Goal: Answer question/provide support: Share knowledge or assist other users

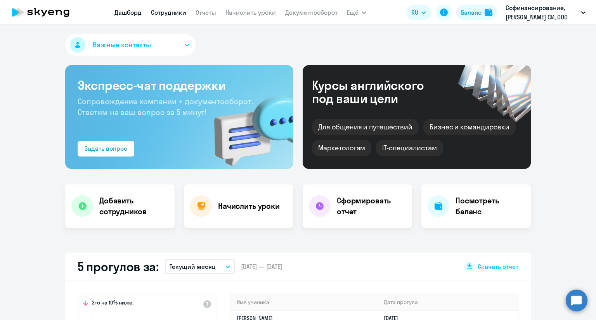
click at [163, 13] on link "Сотрудники" at bounding box center [168, 13] width 35 height 8
select select "30"
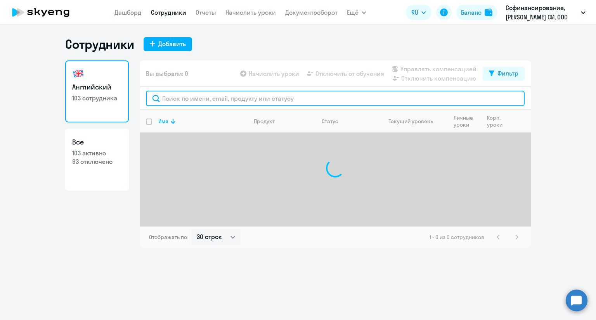
click at [172, 96] on input "text" at bounding box center [335, 99] width 378 height 16
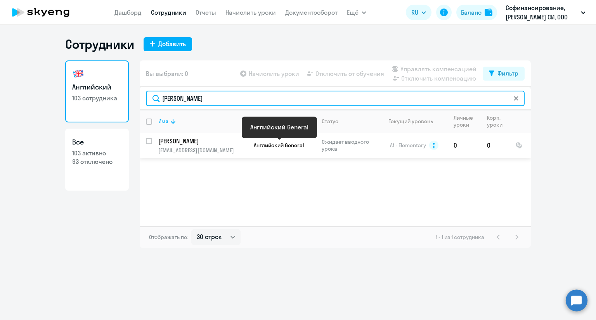
type input "[PERSON_NAME]"
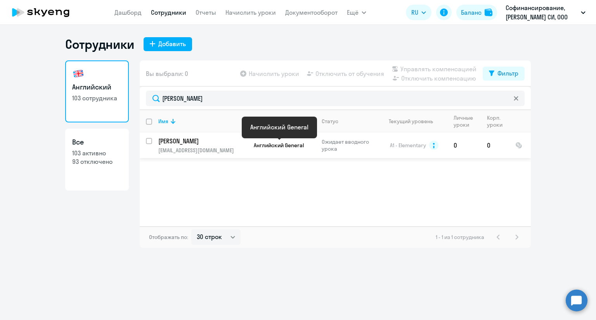
click at [255, 142] on span "Английский General" at bounding box center [279, 145] width 50 height 7
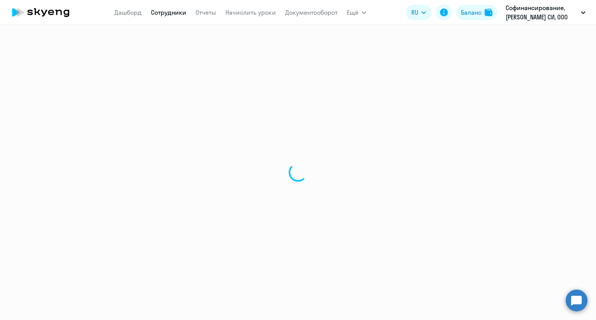
select select "english"
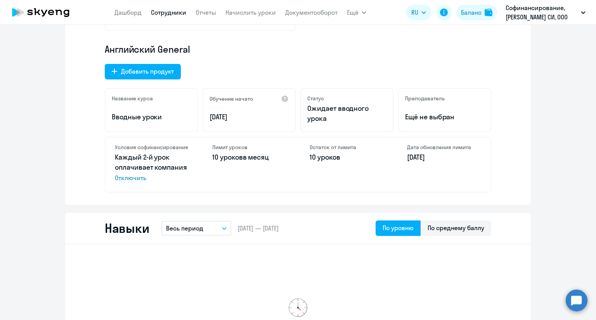
scroll to position [194, 0]
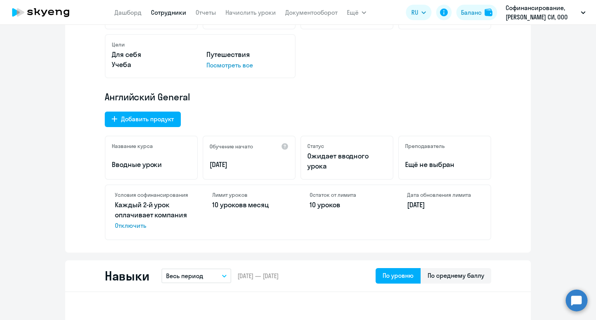
click at [321, 162] on p "Ожидает вводного урока" at bounding box center [346, 161] width 79 height 20
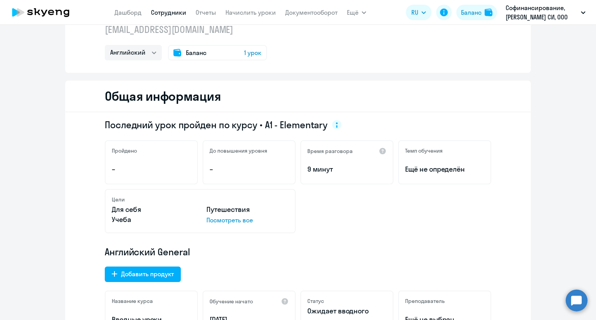
scroll to position [0, 0]
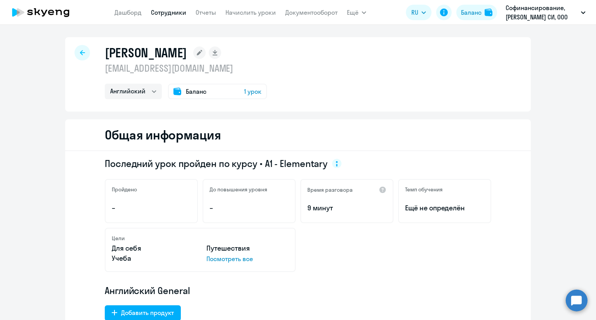
click at [249, 93] on span "1 урок" at bounding box center [252, 91] width 17 height 9
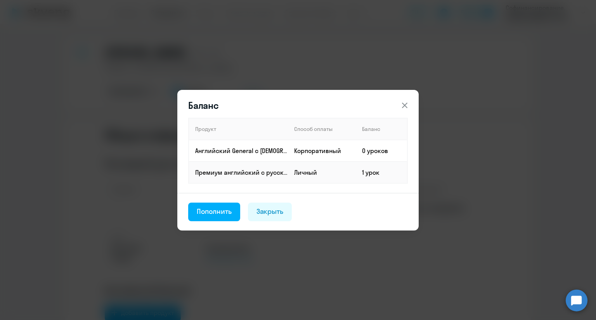
click at [409, 103] on icon at bounding box center [404, 105] width 9 height 9
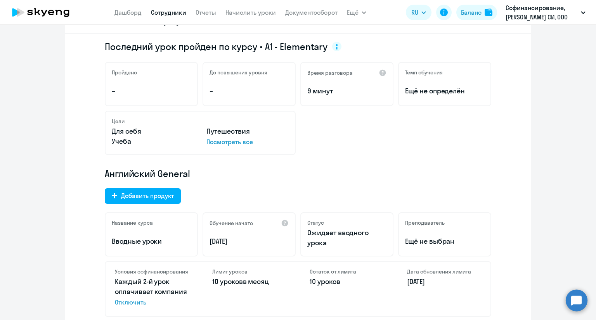
scroll to position [194, 0]
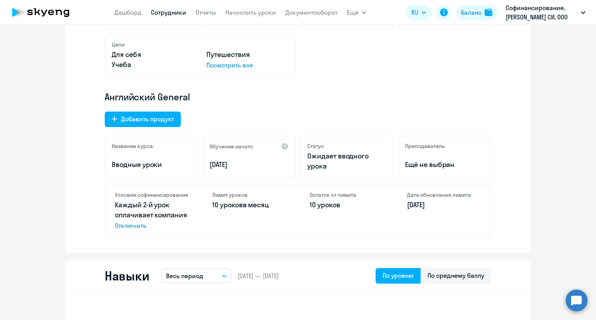
drag, startPoint x: 304, startPoint y: 157, endPoint x: 330, endPoint y: 169, distance: 28.4
click at [330, 169] on p "Ожидает вводного урока" at bounding box center [346, 161] width 79 height 20
click at [336, 165] on p "Ожидает вводного урока" at bounding box center [346, 161] width 79 height 20
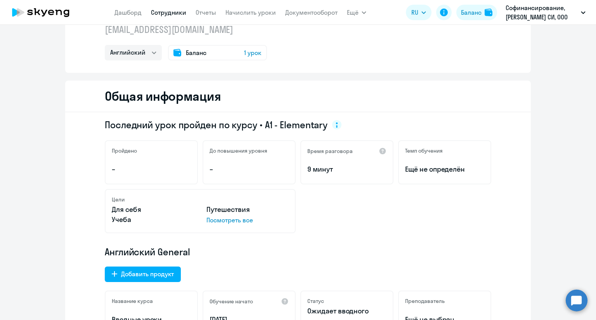
scroll to position [0, 0]
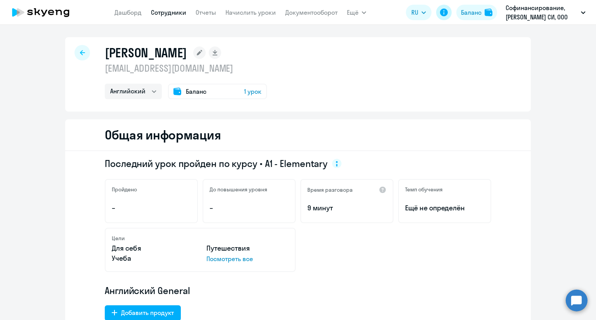
click at [444, 15] on icon at bounding box center [444, 13] width 8 height 8
drag, startPoint x: 104, startPoint y: 48, endPoint x: 199, endPoint y: 58, distance: 95.8
click at [187, 58] on h1 "[PERSON_NAME]" at bounding box center [146, 53] width 82 height 16
click at [329, 66] on div "[PERSON_NAME] [EMAIL_ADDRESS][DOMAIN_NAME] Английский Баланс 1 урок" at bounding box center [297, 74] width 465 height 74
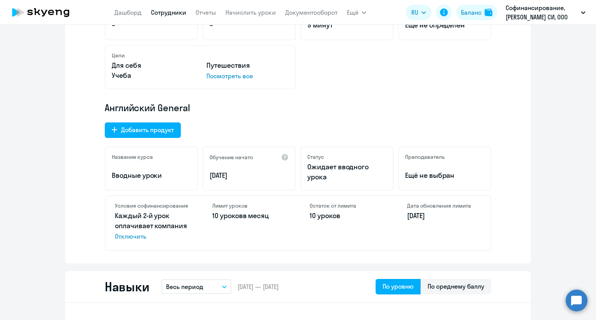
scroll to position [194, 0]
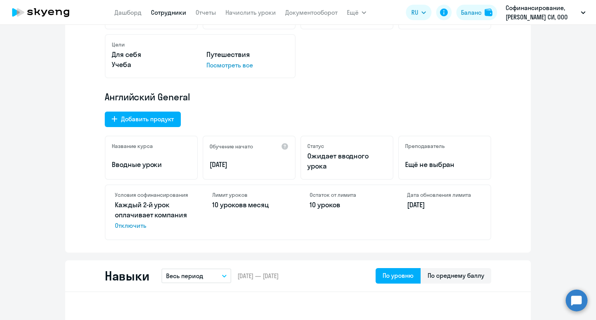
drag, startPoint x: 324, startPoint y: 168, endPoint x: 298, endPoint y: 157, distance: 28.4
click at [300, 157] on div "Статус Ожидает вводного урока" at bounding box center [346, 158] width 93 height 44
click at [302, 160] on div "Статус Ожидает вводного урока" at bounding box center [346, 158] width 93 height 44
drag, startPoint x: 304, startPoint y: 156, endPoint x: 325, endPoint y: 166, distance: 23.6
click at [325, 166] on div "Статус Ожидает вводного урока" at bounding box center [346, 158] width 93 height 44
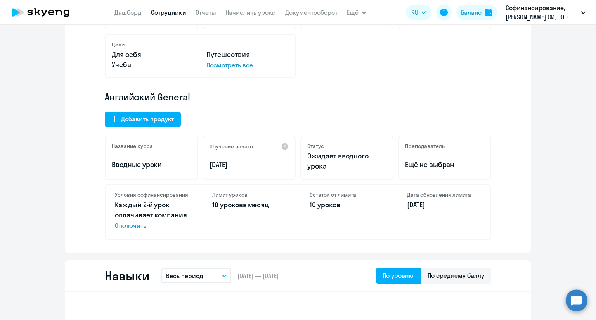
click at [325, 166] on p "Ожидает вводного урока" at bounding box center [346, 161] width 79 height 20
click at [571, 301] on circle at bounding box center [576, 301] width 22 height 22
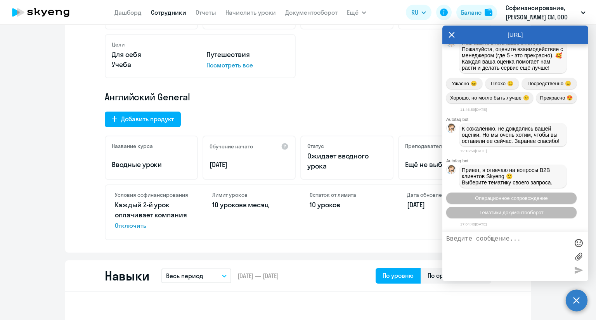
scroll to position [3292, 0]
click at [470, 245] on textarea at bounding box center [507, 257] width 123 height 42
drag, startPoint x: 493, startPoint y: 238, endPoint x: 442, endPoint y: 239, distance: 51.2
click at [442, 239] on div "подключи" at bounding box center [515, 257] width 146 height 50
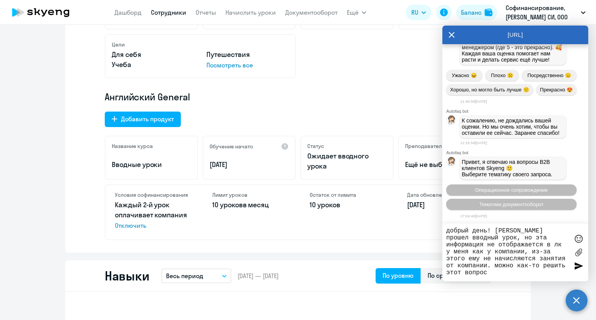
type textarea "добрый день! [PERSON_NAME] прошел вводный урок, но эта информация не отображает…"
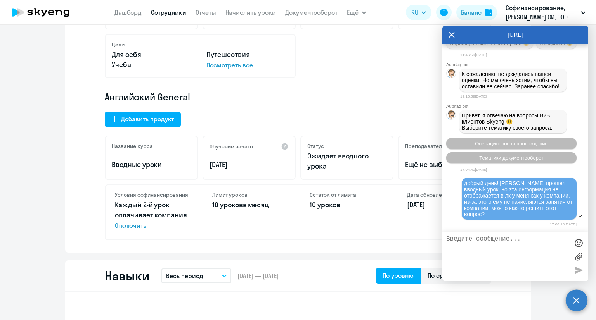
scroll to position [3410, 0]
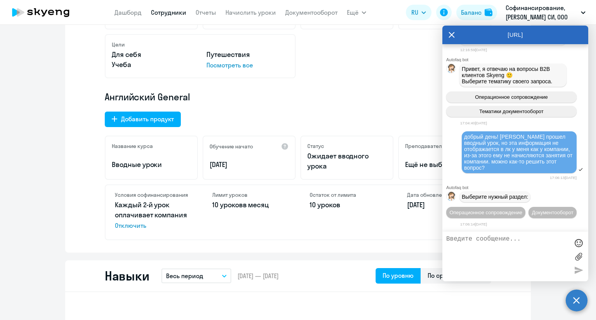
click at [489, 239] on textarea at bounding box center [507, 257] width 123 height 42
type textarea "переведи на оператора"
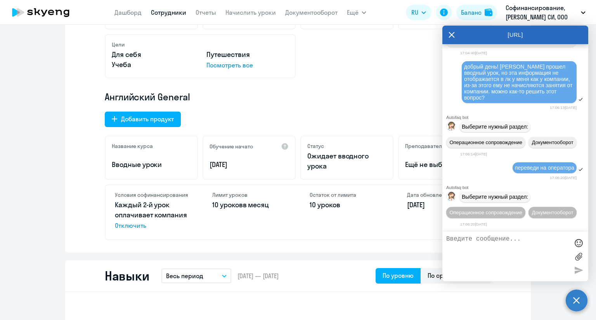
scroll to position [3496, 0]
click at [502, 210] on span "Операционное сопровождение" at bounding box center [485, 213] width 73 height 6
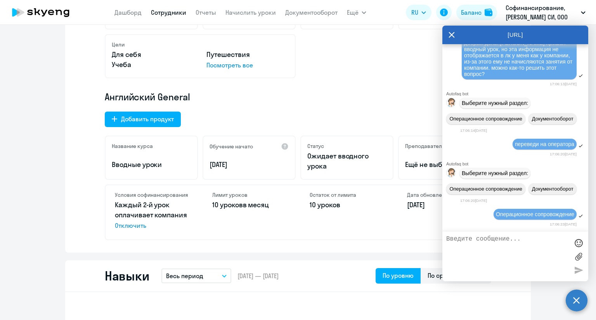
scroll to position [3567, 0]
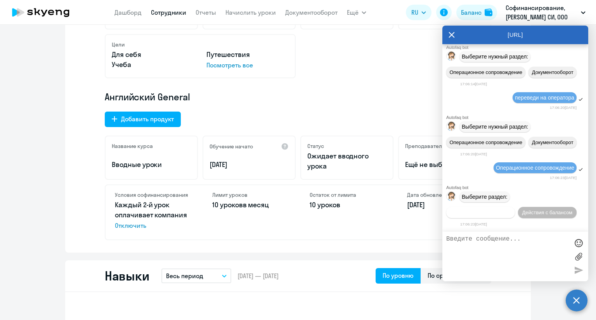
click at [478, 214] on span "Действия по сотрудникам" at bounding box center [480, 213] width 60 height 6
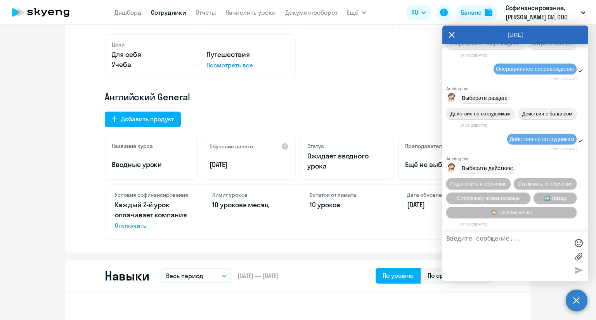
drag, startPoint x: 509, startPoint y: 81, endPoint x: 577, endPoint y: 81, distance: 67.8
copy span "переведи на оператора"
click at [465, 241] on textarea at bounding box center [507, 257] width 123 height 42
paste textarea "переведи на оператора"
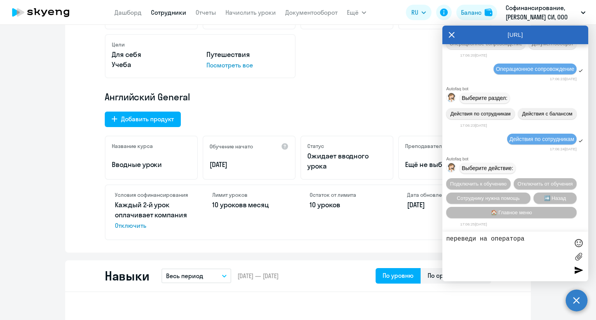
type textarea "переведи на оператора"
click at [580, 268] on div at bounding box center [578, 270] width 12 height 12
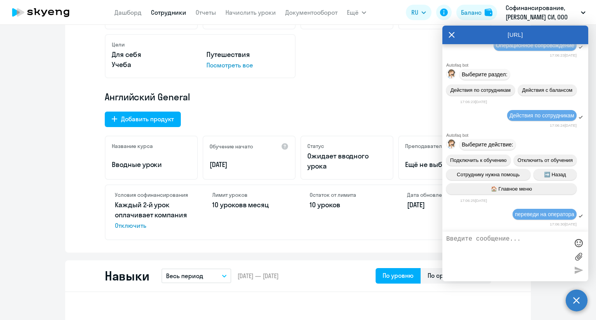
scroll to position [3474, 0]
drag, startPoint x: 465, startPoint y: 57, endPoint x: 556, endPoint y: 90, distance: 96.3
copy span "добрый день! [PERSON_NAME] прошел вводный урок, но эта информация не отображает…"
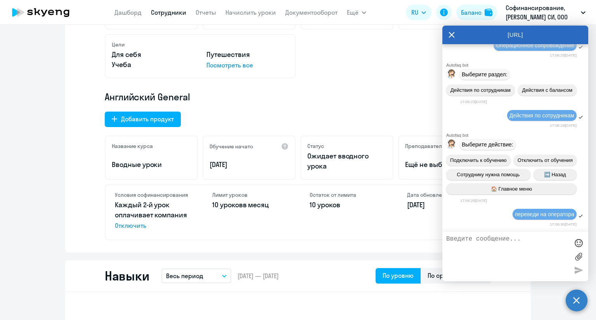
click at [502, 247] on textarea at bounding box center [507, 257] width 123 height 42
paste textarea "добрый день! [PERSON_NAME] прошел вводный урок, но эта информация не отображает…"
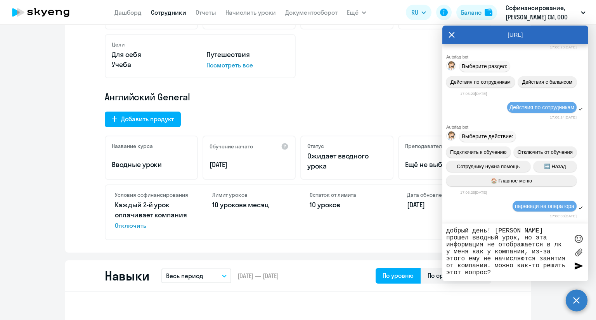
type textarea "добрый день! [PERSON_NAME] прошел вводный урок, но эта информация не отображает…"
click at [574, 261] on div at bounding box center [578, 267] width 12 height 12
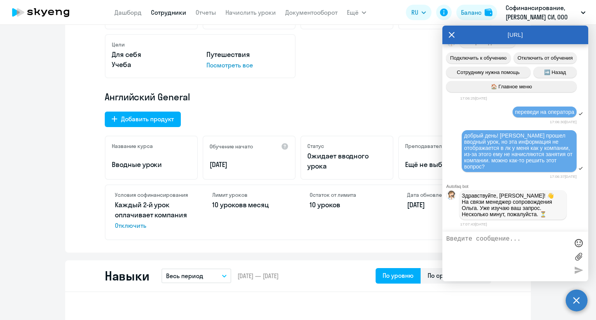
scroll to position [3815, 0]
drag, startPoint x: 471, startPoint y: 199, endPoint x: 501, endPoint y: 207, distance: 30.4
click at [501, 207] on p "Здравствуйте, [PERSON_NAME]! 👋 ﻿На связи менеджер сопровождения [PERSON_NAME]. …" at bounding box center [512, 205] width 102 height 25
click at [438, 70] on div "Цели Для себя Путешествия Учеба Посмотреть все" at bounding box center [298, 56] width 386 height 44
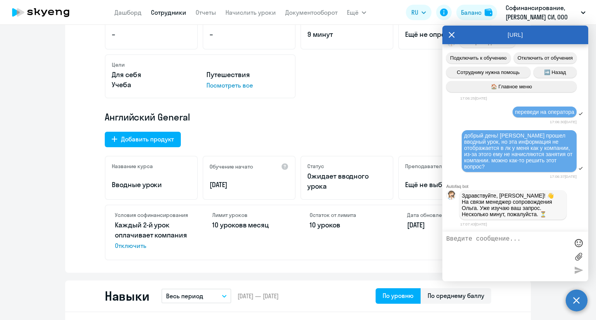
scroll to position [155, 0]
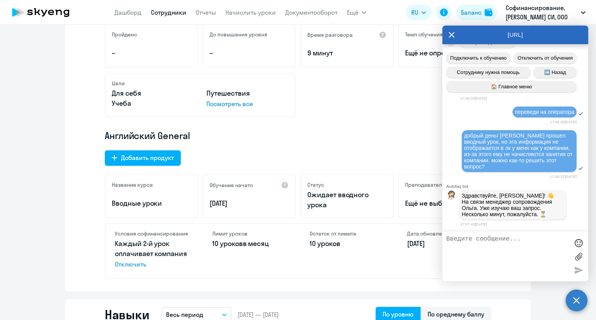
click at [357, 158] on div "Английский General Добавить продукт Название курса Вводные уроки Обучение начат…" at bounding box center [298, 204] width 386 height 150
click at [453, 36] on icon at bounding box center [452, 35] width 6 height 6
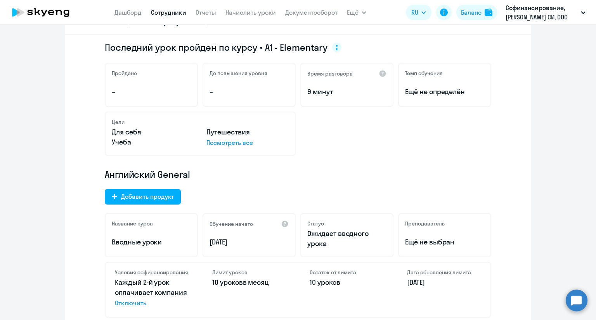
scroll to position [0, 0]
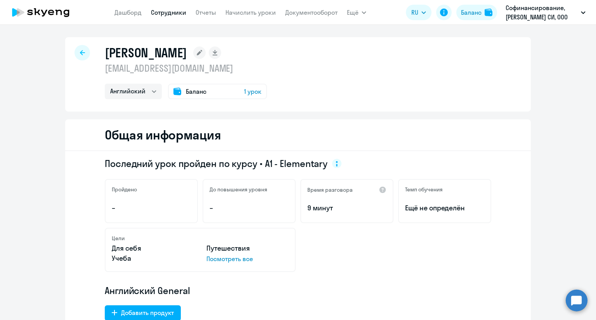
click at [236, 91] on div "Баланс 1 урок" at bounding box center [217, 92] width 99 height 16
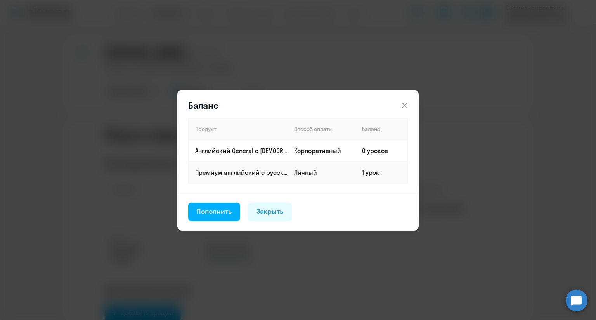
click at [403, 109] on icon at bounding box center [404, 105] width 9 height 9
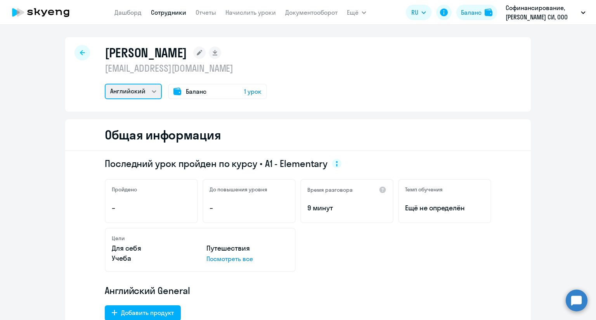
click at [131, 93] on select "Английский" at bounding box center [133, 92] width 57 height 16
click at [278, 93] on div "[PERSON_NAME] [EMAIL_ADDRESS][DOMAIN_NAME] Английский Баланс 1 урок" at bounding box center [297, 74] width 465 height 74
click at [577, 306] on circle at bounding box center [576, 301] width 22 height 22
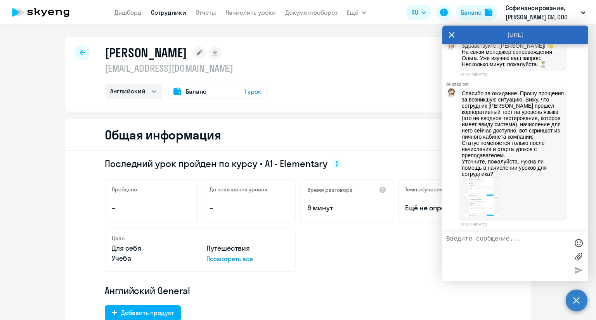
scroll to position [39, 0]
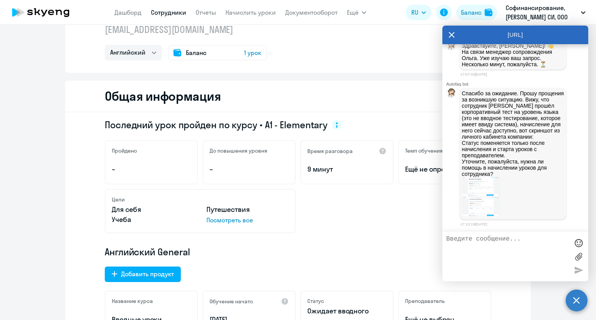
click at [476, 202] on img at bounding box center [480, 206] width 39 height 19
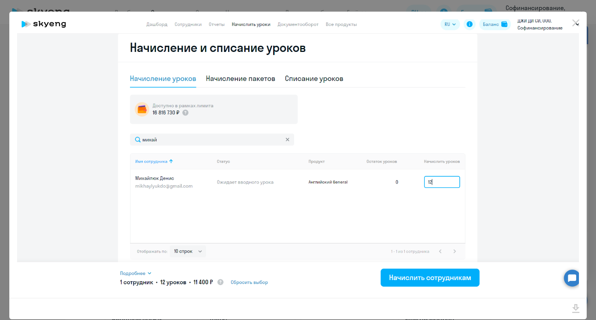
scroll to position [11, 0]
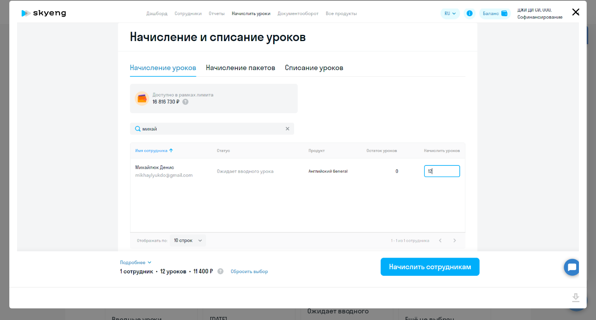
click at [573, 11] on icon "Close" at bounding box center [575, 12] width 7 height 7
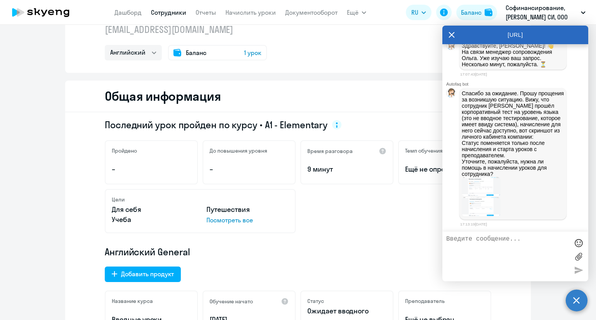
click at [509, 236] on textarea at bounding box center [507, 257] width 123 height 42
type textarea "у нас лимит начисления 10 уроков!"
click at [575, 267] on div at bounding box center [578, 270] width 12 height 12
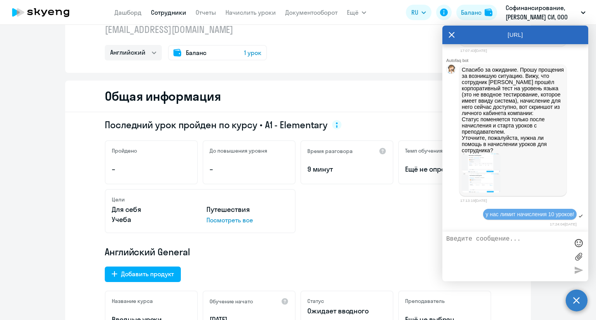
scroll to position [4001, 0]
click at [502, 156] on div at bounding box center [512, 164] width 102 height 21
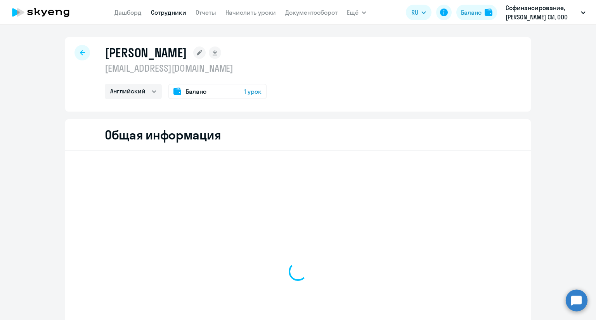
select select "english"
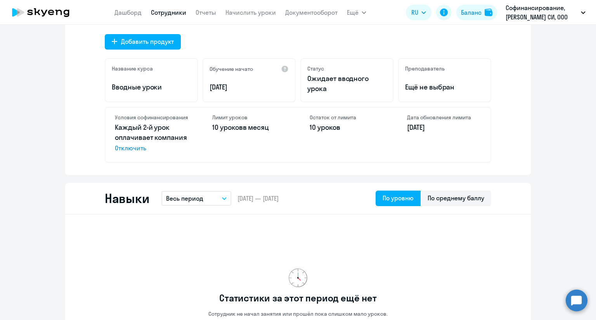
scroll to position [271, 0]
click at [579, 303] on circle at bounding box center [576, 301] width 22 height 22
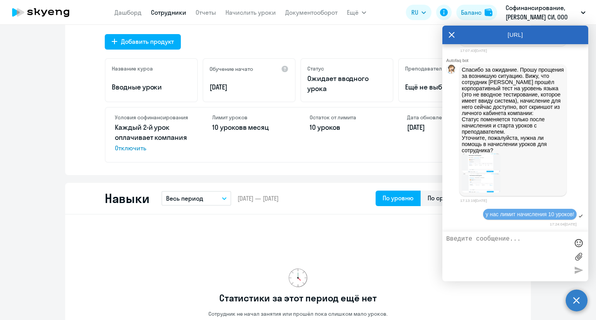
scroll to position [3962, 0]
drag, startPoint x: 508, startPoint y: 166, endPoint x: 461, endPoint y: 143, distance: 52.0
click at [461, 143] on p "Спасибо за ожидание. Прошу прощения за возникшую ситуацию. Вижу, что сотрудник …" at bounding box center [512, 110] width 102 height 87
click at [499, 154] on p "Спасибо за ожидание. Прошу прощения за возникшую ситуацию. Вижу, что сотрудник …" at bounding box center [512, 110] width 102 height 87
drag, startPoint x: 485, startPoint y: 133, endPoint x: 537, endPoint y: 152, distance: 55.1
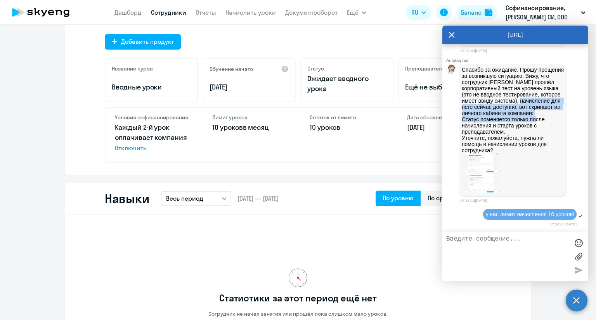
click at [537, 152] on p "Спасибо за ожидание. Прошу прощения за возникшую ситуацию. Вижу, что сотрудник …" at bounding box center [512, 110] width 102 height 87
click at [499, 154] on p "Спасибо за ожидание. Прошу прощения за возникшую ситуацию. Вижу, что сотрудник …" at bounding box center [512, 110] width 102 height 87
drag, startPoint x: 489, startPoint y: 134, endPoint x: 514, endPoint y: 168, distance: 43.0
click at [514, 154] on p "Спасибо за ожидание. Прошу прощения за возникшую ситуацию. Вижу, что сотрудник …" at bounding box center [512, 110] width 102 height 87
drag, startPoint x: 487, startPoint y: 133, endPoint x: 518, endPoint y: 171, distance: 48.7
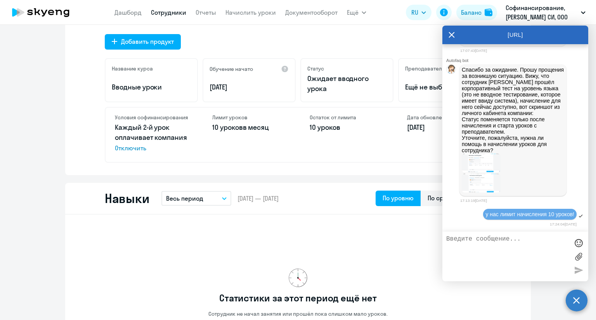
click at [518, 154] on p "Спасибо за ожидание. Прошу прощения за возникшую ситуацию. Вижу, что сотрудник …" at bounding box center [512, 110] width 102 height 87
drag, startPoint x: 478, startPoint y: 239, endPoint x: 473, endPoint y: 225, distance: 15.3
click at [478, 238] on textarea at bounding box center [507, 257] width 123 height 42
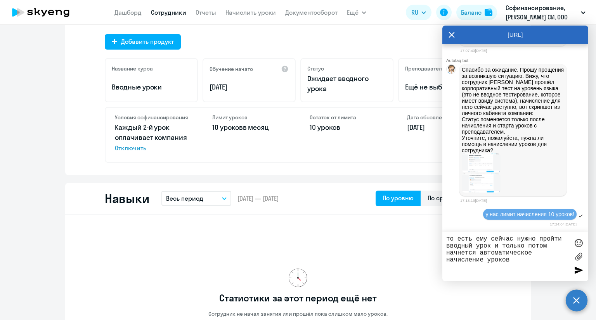
type textarea "то есть ему сейчас нужно пройти вводный урок и только потом начнется автоматиче…"
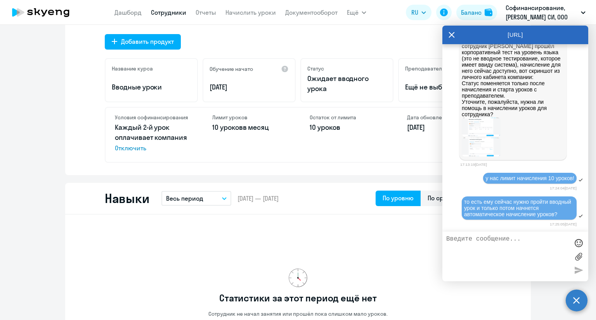
scroll to position [4038, 0]
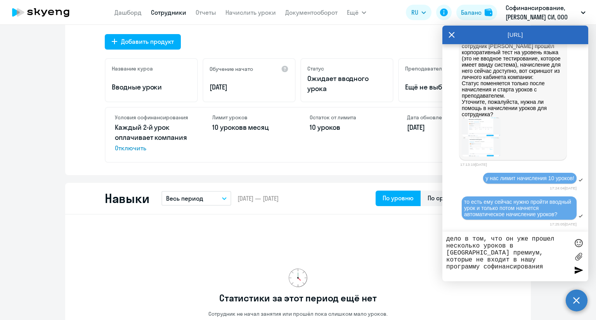
drag, startPoint x: 519, startPoint y: 258, endPoint x: 537, endPoint y: 254, distance: 18.0
click at [534, 252] on textarea "дело в том, что он уже прошел несколько уроков в тарифе премиум, которые не вхо…" at bounding box center [507, 257] width 123 height 42
type textarea "дело в том, что он уже прошел несколько уроков в тарифе премиум, которые не вхо…"
click at [575, 278] on div "дело в том, что он уже прошел несколько уроков в тарифе премиум, которые не вхо…" at bounding box center [515, 257] width 146 height 50
click at [575, 276] on div at bounding box center [578, 257] width 12 height 42
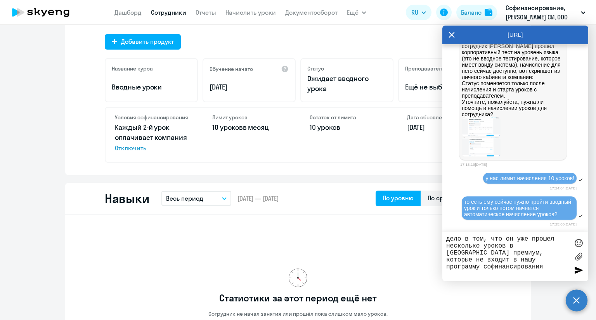
click at [575, 273] on div at bounding box center [578, 270] width 12 height 12
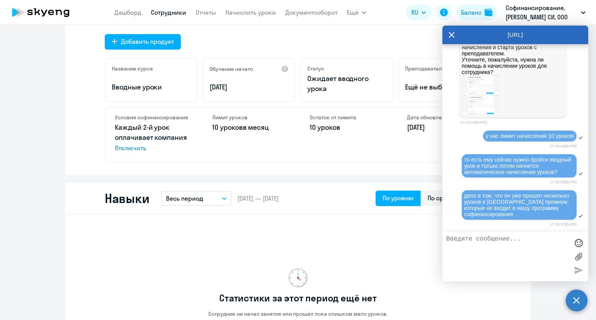
scroll to position [4082, 0]
click at [458, 31] on div "[URL]" at bounding box center [515, 35] width 146 height 19
click at [451, 31] on icon at bounding box center [451, 35] width 6 height 19
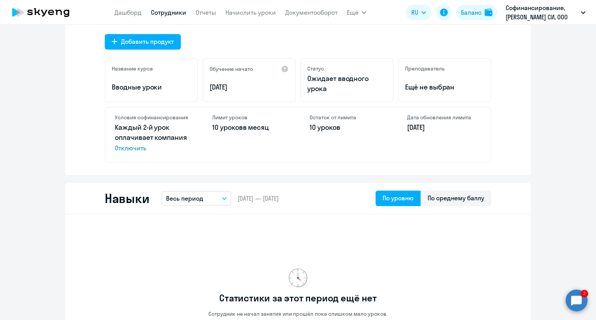
click at [575, 303] on circle at bounding box center [576, 301] width 22 height 22
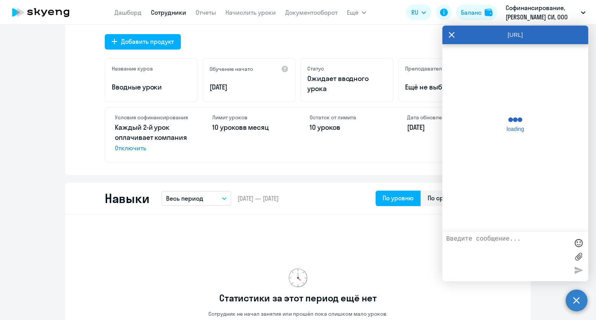
scroll to position [4210, 0]
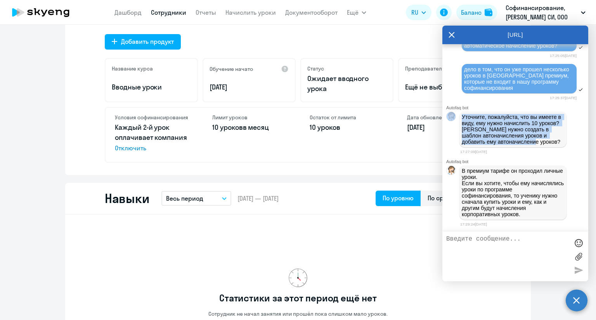
drag, startPoint x: 541, startPoint y: 140, endPoint x: 454, endPoint y: 116, distance: 90.2
click at [454, 116] on div "Уточните, пожалуйста, что вы имеете в виду, ему нужно начислить 10 уроков? Или …" at bounding box center [515, 129] width 146 height 39
click at [482, 139] on p "Уточните, пожалуйста, что вы имеете в виду, ему нужно начислить 10 уроков? Или …" at bounding box center [512, 129] width 102 height 31
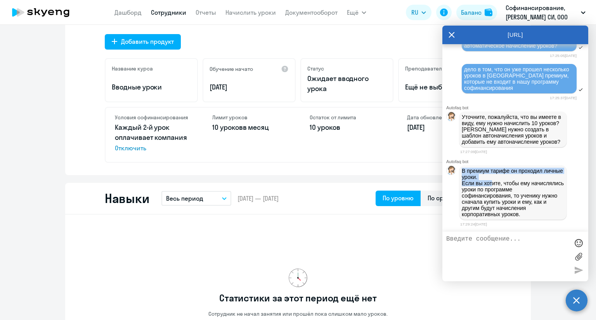
drag, startPoint x: 462, startPoint y: 169, endPoint x: 494, endPoint y: 186, distance: 36.1
click at [493, 186] on p "В премиум тарифе он проходил личные уроки. Если вы хотите, чтобы ему начислялис…" at bounding box center [512, 193] width 102 height 50
click at [500, 190] on p "В премиум тарифе он проходил личные уроки. Если вы хотите, чтобы ему начислялис…" at bounding box center [512, 193] width 102 height 50
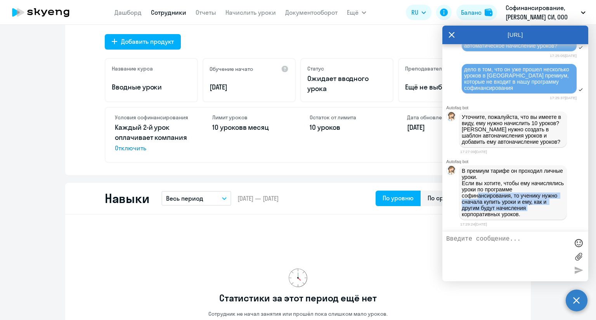
drag, startPoint x: 533, startPoint y: 211, endPoint x: 478, endPoint y: 196, distance: 57.4
click at [478, 196] on p "В премиум тарифе он проходил личные уроки. Если вы хотите, чтобы ему начислялис…" at bounding box center [512, 193] width 102 height 50
click at [495, 199] on p "В премиум тарифе он проходил личные уроки. Если вы хотите, чтобы ему начислялис…" at bounding box center [512, 193] width 102 height 50
click at [475, 252] on textarea at bounding box center [507, 257] width 123 height 42
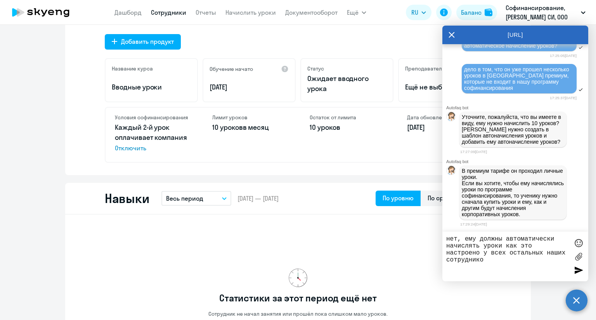
type textarea "нет, ему должны автоматически начислять уроки как это настроено у всех остальны…"
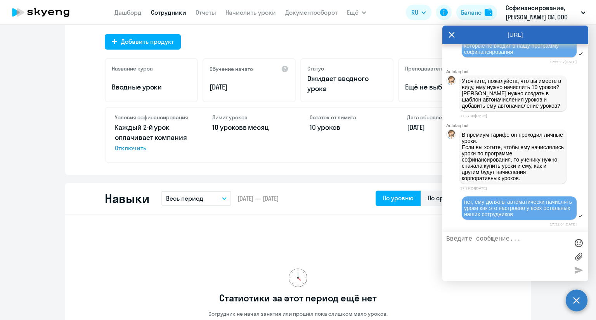
scroll to position [4250, 0]
drag, startPoint x: 462, startPoint y: 130, endPoint x: 525, endPoint y: 176, distance: 78.5
click at [525, 176] on p "В премиум тарифе он проходил личные уроки. Если вы хотите, чтобы ему начислялис…" at bounding box center [512, 157] width 102 height 50
copy p "В премиум тарифе он проходил личные уроки. Если вы хотите, чтобы ему начислялис…"
click at [485, 243] on textarea at bounding box center [507, 257] width 123 height 42
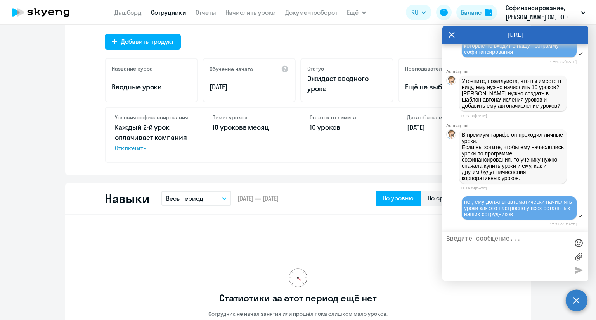
drag, startPoint x: 527, startPoint y: 178, endPoint x: 456, endPoint y: 134, distance: 84.5
click at [456, 134] on div "В премиум тарифе он проходил личные уроки. Если вы хотите, чтобы ему начислялис…" at bounding box center [515, 156] width 146 height 57
copy div "В премиум тарифе он проходил личные уроки. Если вы хотите, чтобы ему начислялис…"
click at [473, 236] on textarea at bounding box center [507, 257] width 123 height 42
type textarea "к"
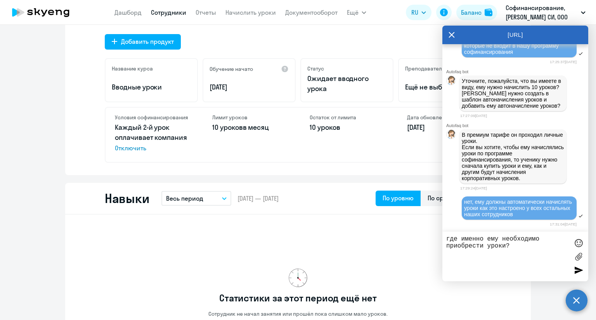
type textarea "где именно ему необходимо приобрести уроки?"
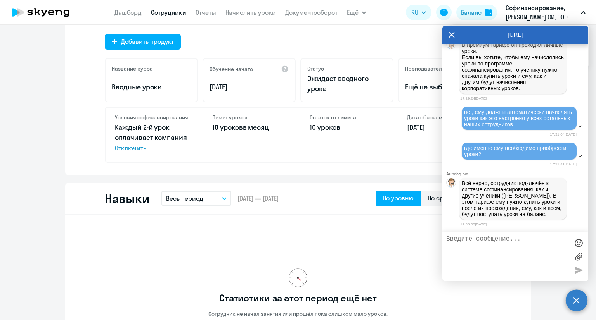
scroll to position [4349, 0]
drag, startPoint x: 489, startPoint y: 213, endPoint x: 533, endPoint y: 185, distance: 52.9
click at [533, 185] on p "Всё верно, сотрудник подключён к системе софинансирования, как и другие ученики…" at bounding box center [512, 198] width 102 height 37
click at [526, 183] on p "Всё верно, сотрудник подключён к системе софинансирования, как и другие ученики…" at bounding box center [512, 198] width 102 height 37
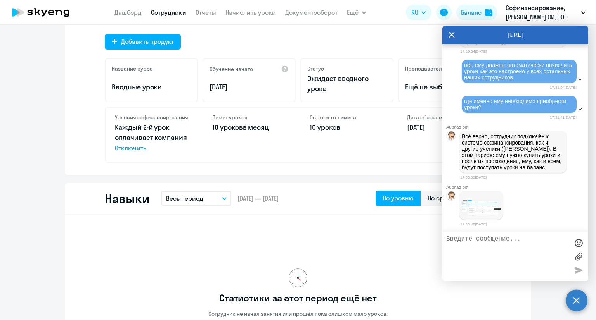
scroll to position [4390, 0]
click at [475, 211] on img at bounding box center [480, 208] width 39 height 17
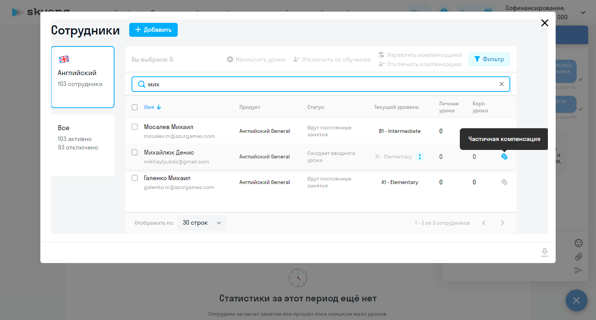
click at [540, 18] on icon "Close" at bounding box center [544, 23] width 12 height 12
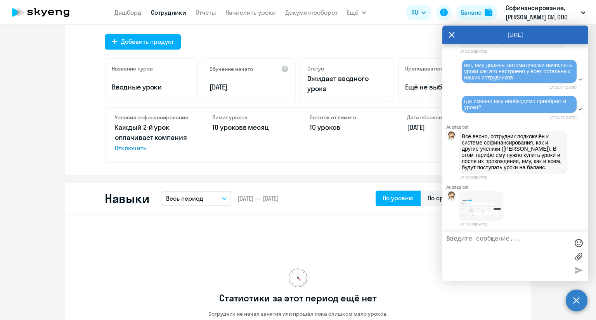
click at [482, 199] on div at bounding box center [480, 205] width 43 height 29
click at [481, 210] on img at bounding box center [480, 208] width 39 height 17
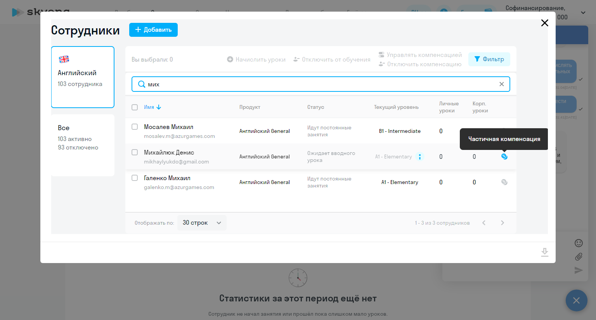
click at [543, 23] on icon "Close" at bounding box center [544, 23] width 12 height 12
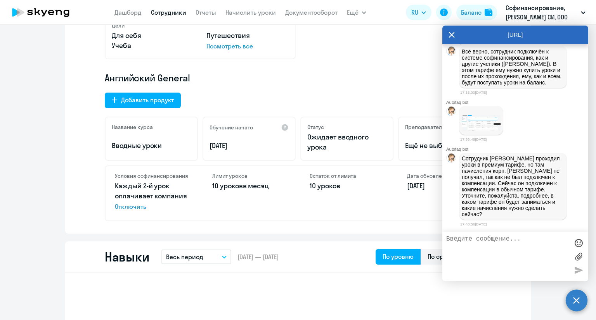
scroll to position [78, 0]
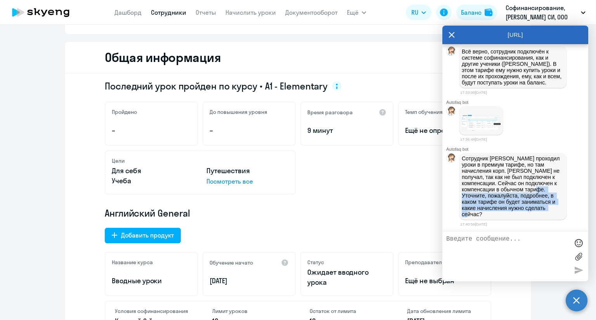
drag, startPoint x: 489, startPoint y: 215, endPoint x: 468, endPoint y: 197, distance: 26.7
click at [468, 197] on p "Сотрудник Денис Михайлюк проходил уроки в премиум тарифе, но там начисления кор…" at bounding box center [512, 186] width 102 height 62
click at [470, 248] on textarea at bounding box center [507, 257] width 123 height 42
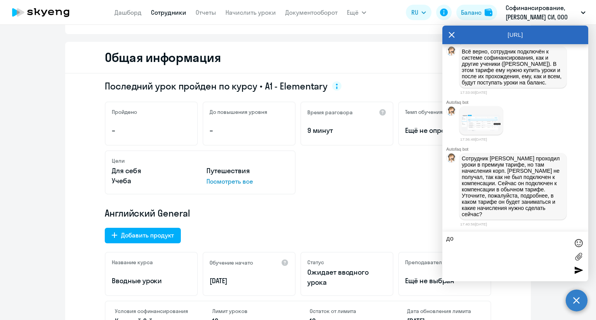
type textarea "д"
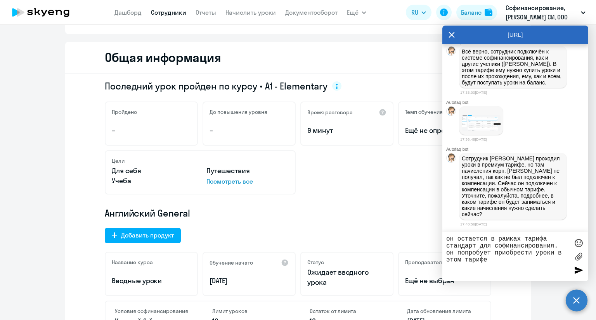
type textarea "он остается в рамках тарифа стандарт для софинансирования. он попробует приобре…"
click at [574, 267] on div at bounding box center [578, 270] width 12 height 12
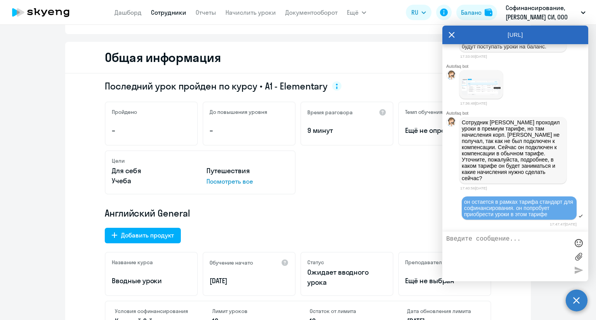
scroll to position [4523, 0]
click at [451, 35] on icon at bounding box center [452, 35] width 6 height 6
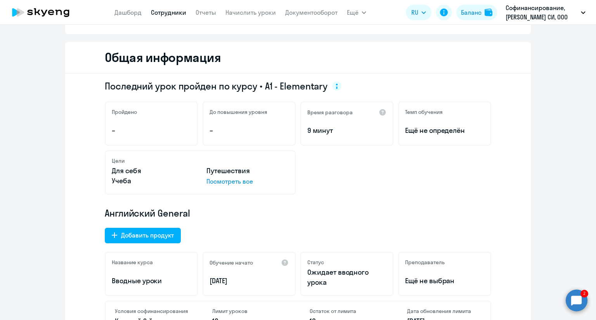
click at [571, 295] on circle at bounding box center [576, 301] width 22 height 22
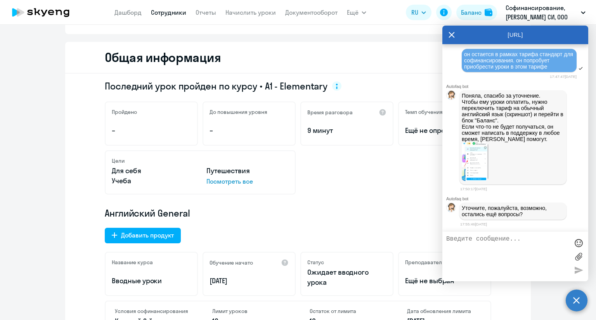
scroll to position [4675, 0]
click at [476, 166] on img at bounding box center [474, 161] width 26 height 39
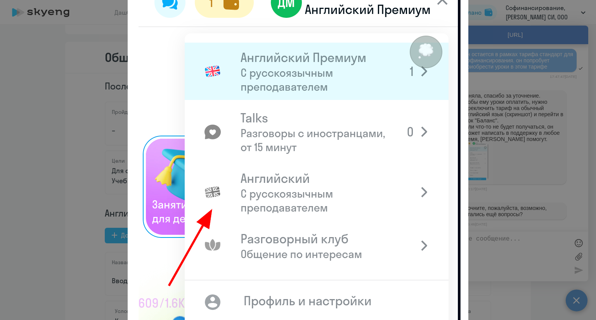
scroll to position [0, 0]
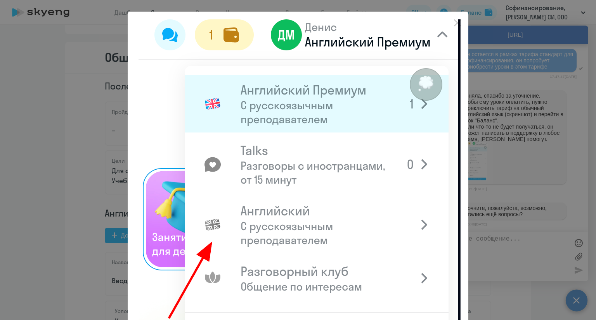
click at [528, 93] on div at bounding box center [298, 160] width 596 height 320
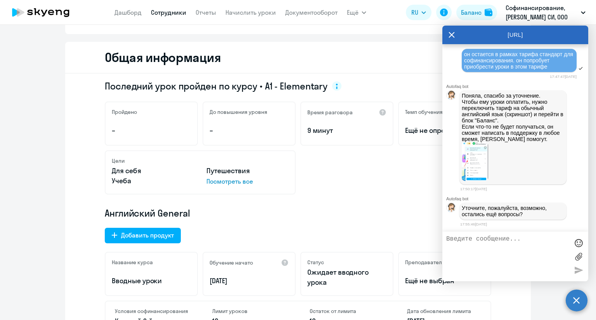
click at [473, 160] on img at bounding box center [474, 161] width 26 height 39
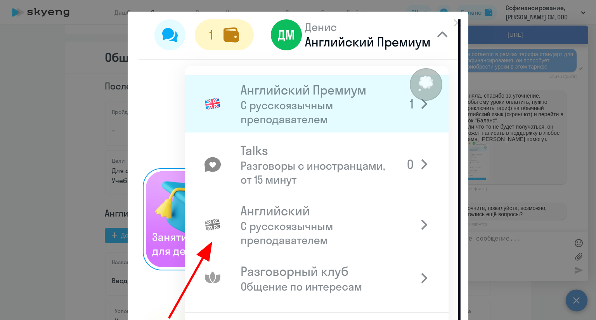
click at [497, 52] on div at bounding box center [298, 160] width 596 height 320
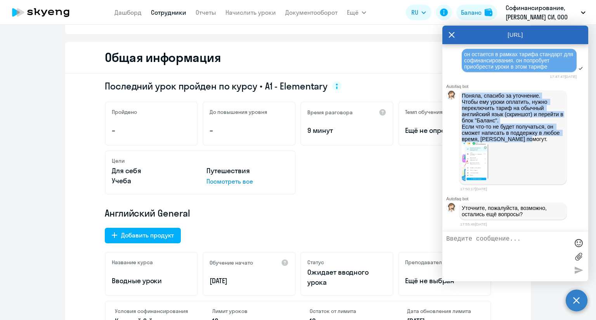
copy p "Поняла, спасибо за уточнение. Чтобы ему уроки оплатить, нужно переключить тариф…"
drag, startPoint x: 462, startPoint y: 90, endPoint x: 546, endPoint y: 140, distance: 97.3
click at [546, 140] on p "Поняла, спасибо за уточнение. Чтобы ему уроки оплатить, нужно переключить тариф…" at bounding box center [512, 118] width 102 height 50
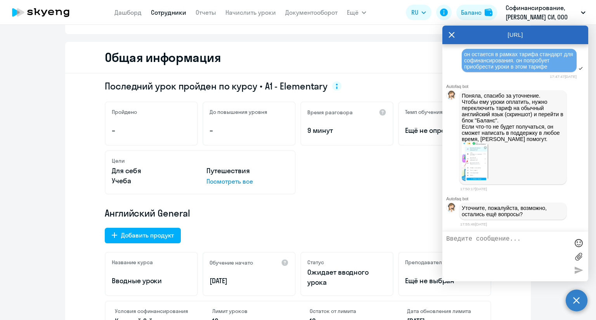
click at [486, 242] on textarea at bounding box center [507, 257] width 123 height 42
type textarea "на данный момент вопросов больше нет"
click at [574, 269] on div at bounding box center [578, 270] width 12 height 12
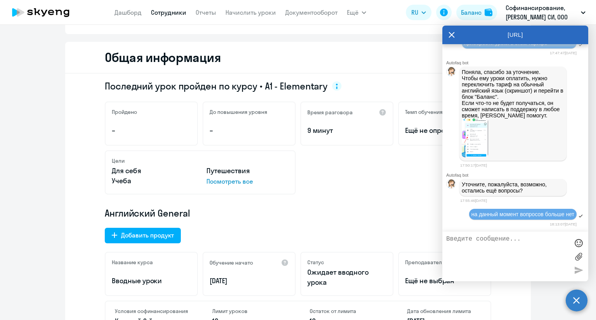
click at [472, 131] on img at bounding box center [474, 138] width 26 height 39
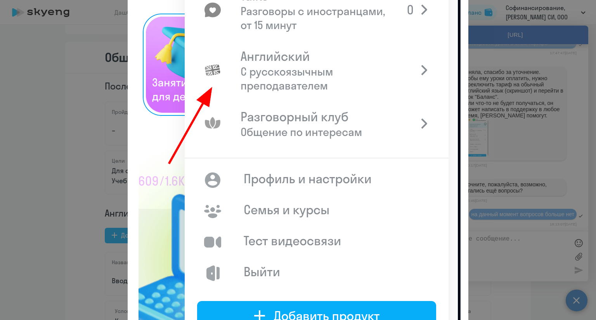
scroll to position [155, 0]
click at [548, 106] on div at bounding box center [298, 160] width 596 height 320
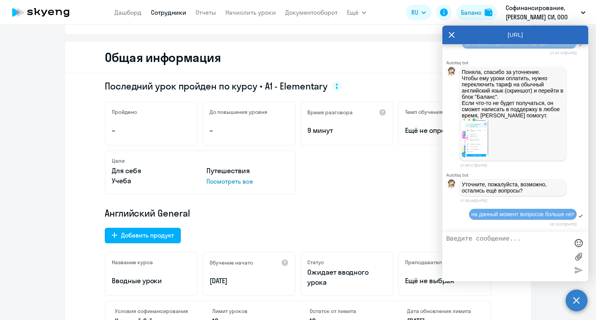
click at [578, 302] on circle at bounding box center [576, 301] width 22 height 22
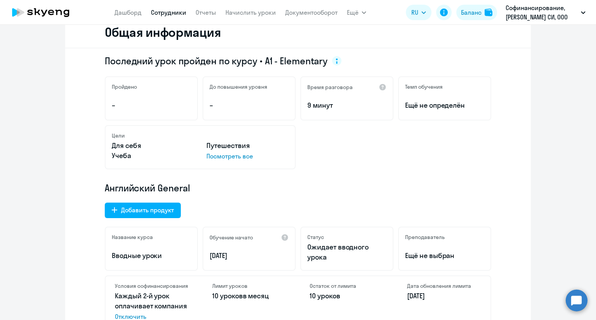
scroll to position [116, 0]
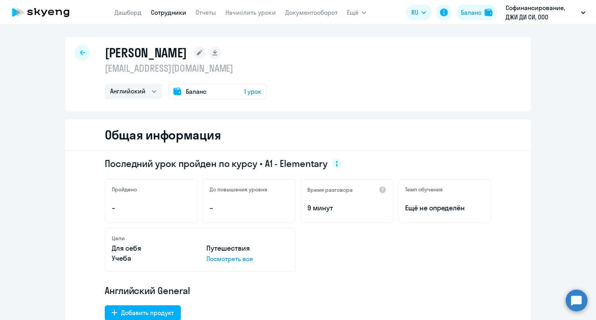
select select "english"
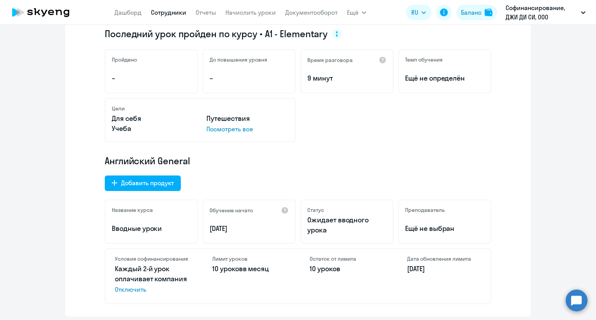
scroll to position [233, 0]
